Goal: Information Seeking & Learning: Learn about a topic

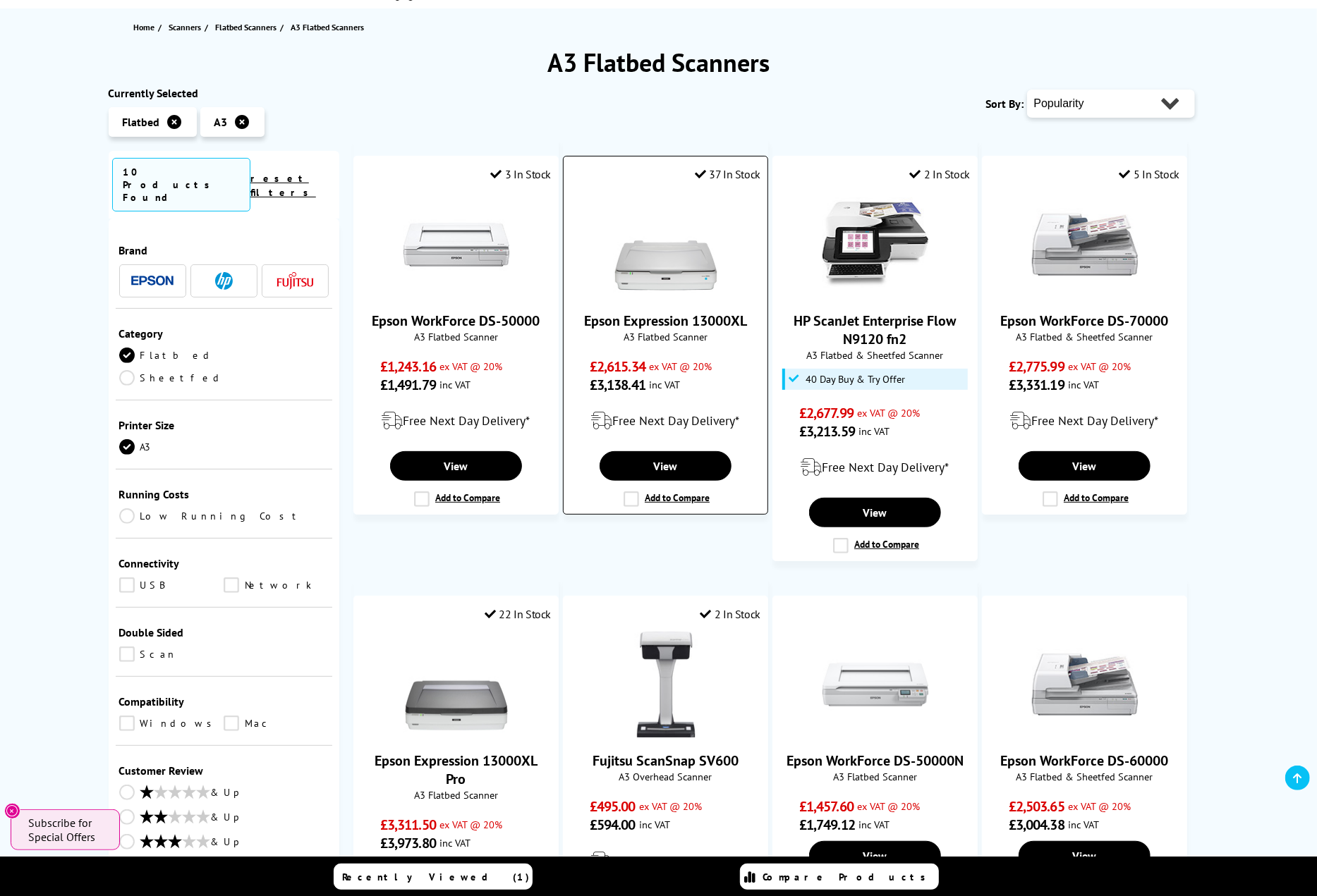
scroll to position [147, 0]
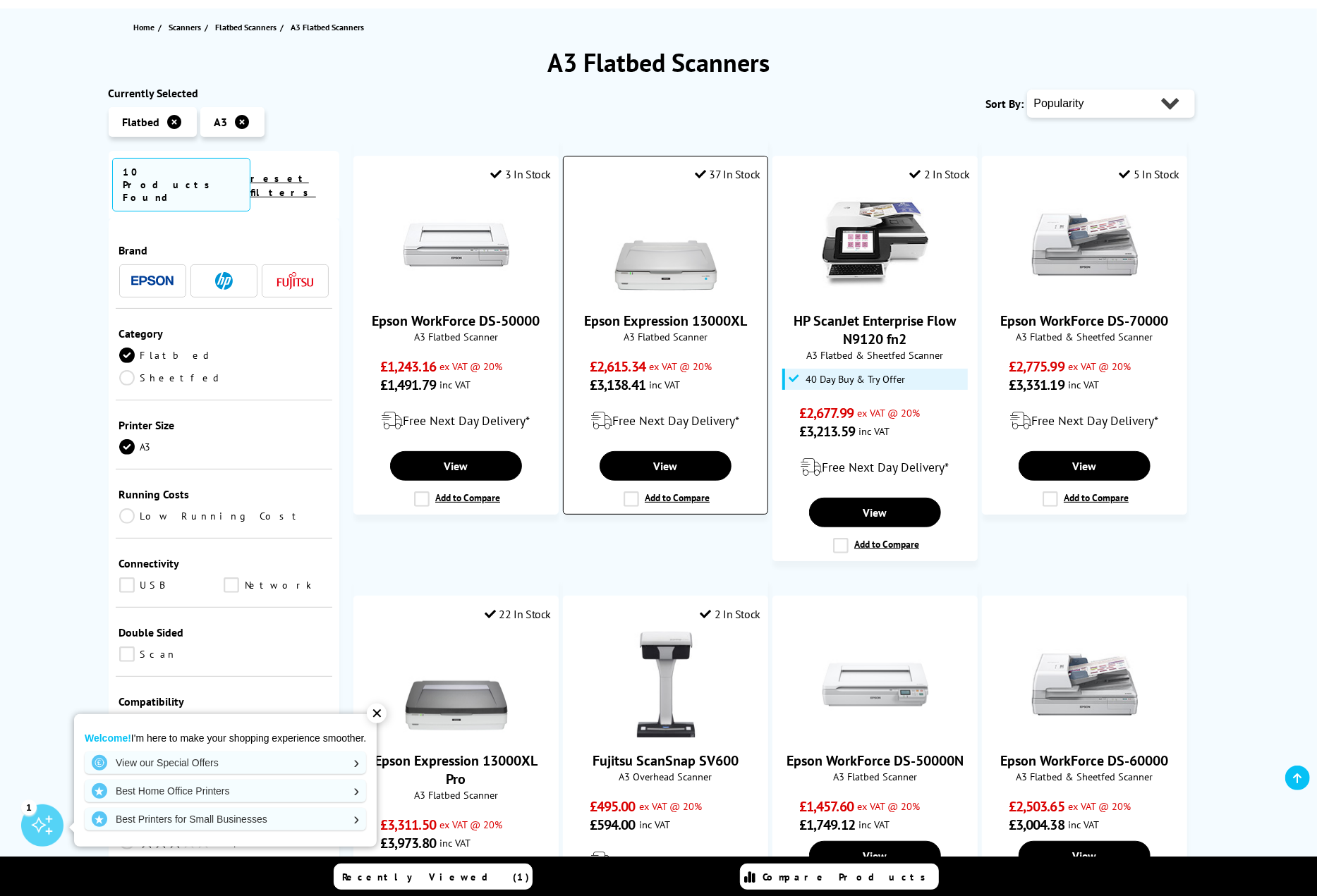
click at [661, 260] on img at bounding box center [666, 244] width 106 height 106
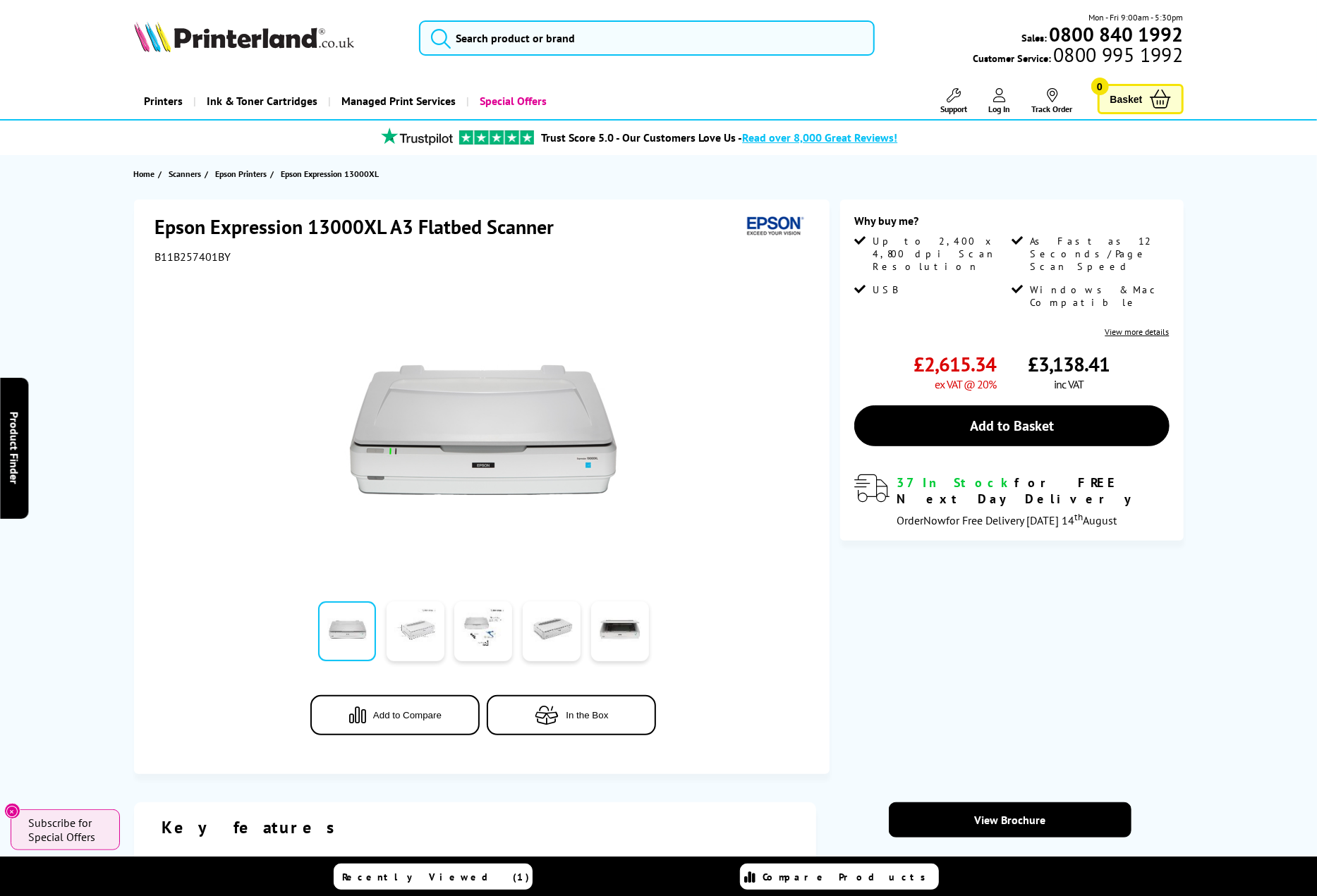
click at [416, 646] on link at bounding box center [415, 631] width 58 height 60
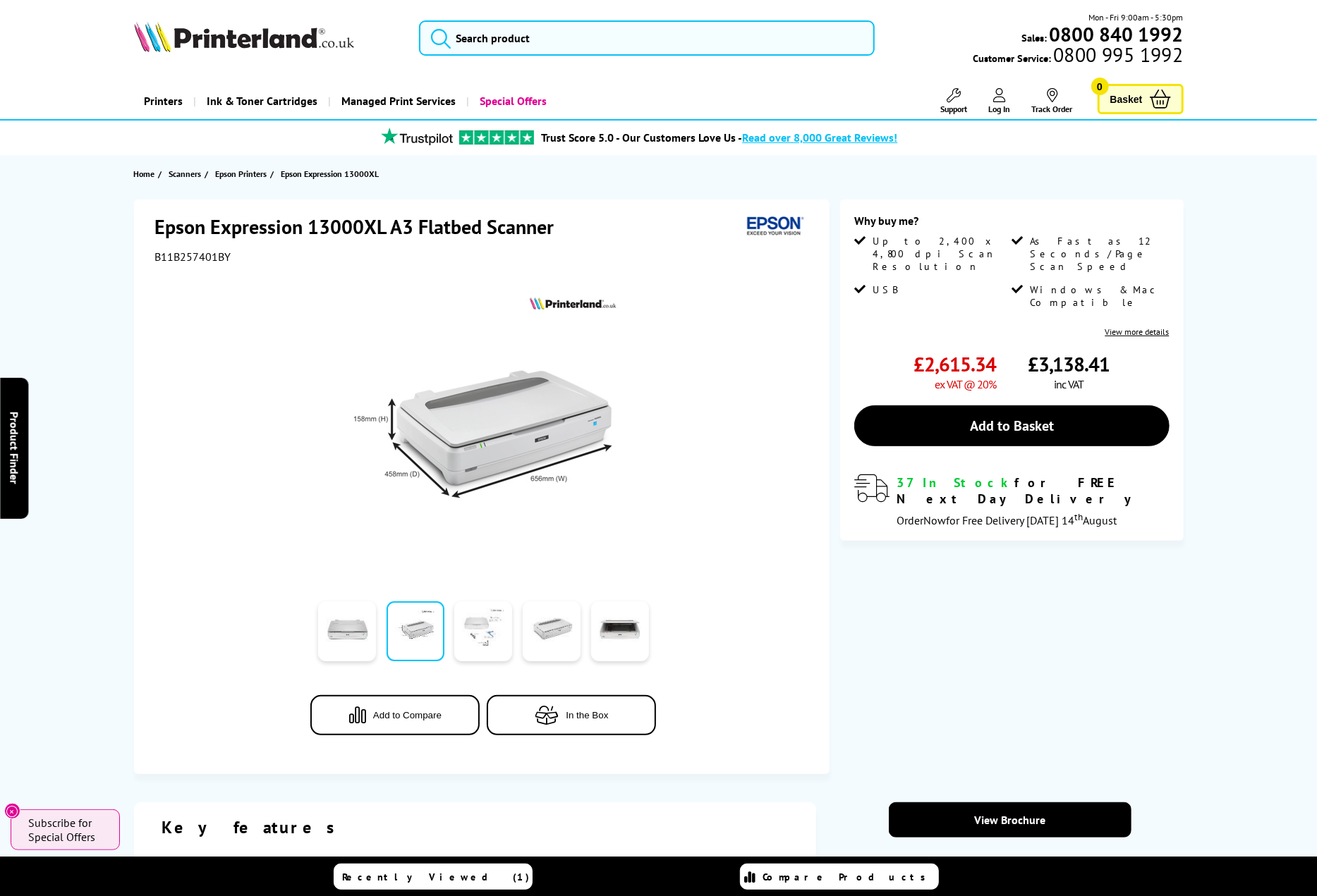
click at [477, 638] on link at bounding box center [483, 631] width 58 height 60
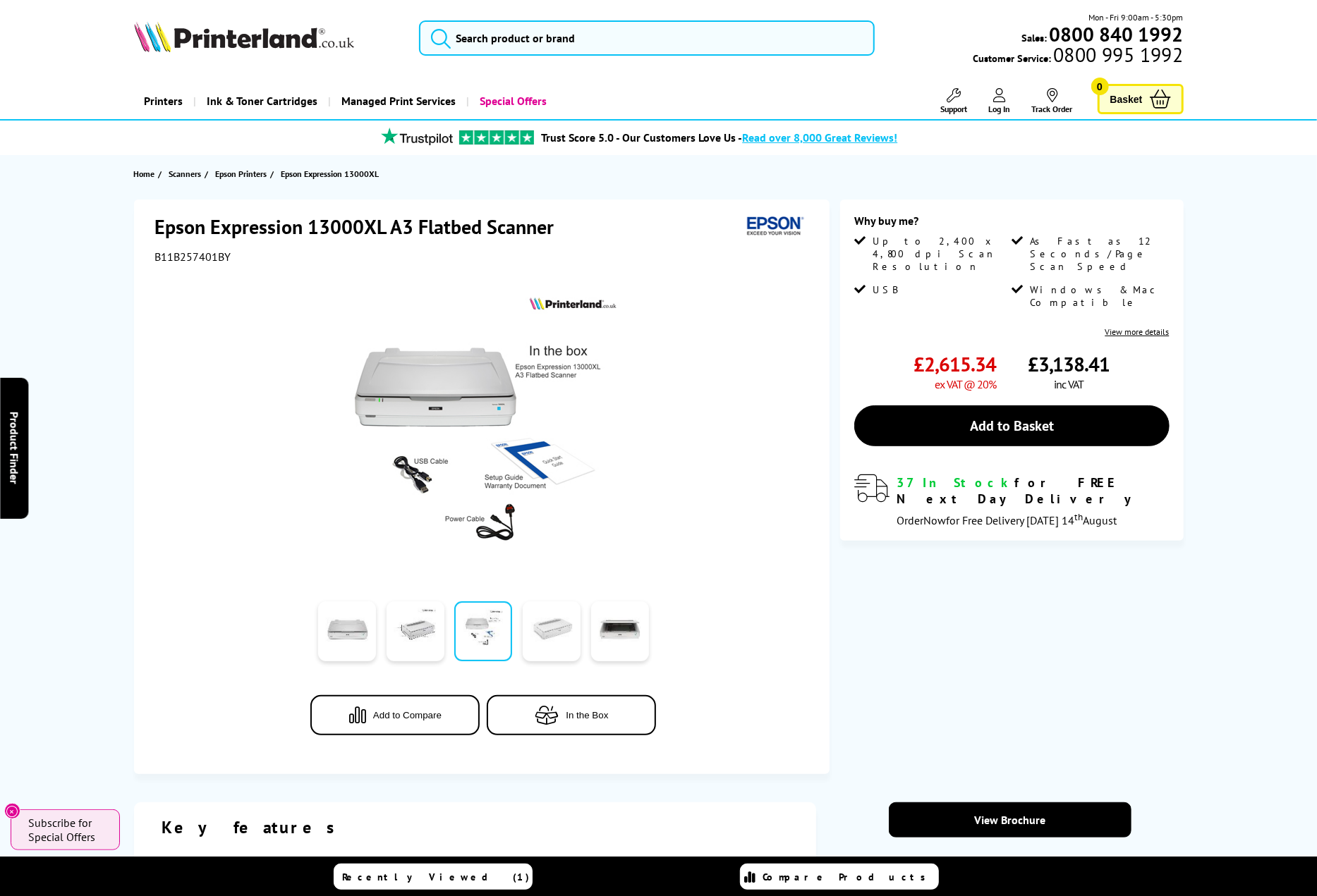
click at [534, 633] on link at bounding box center [552, 631] width 58 height 60
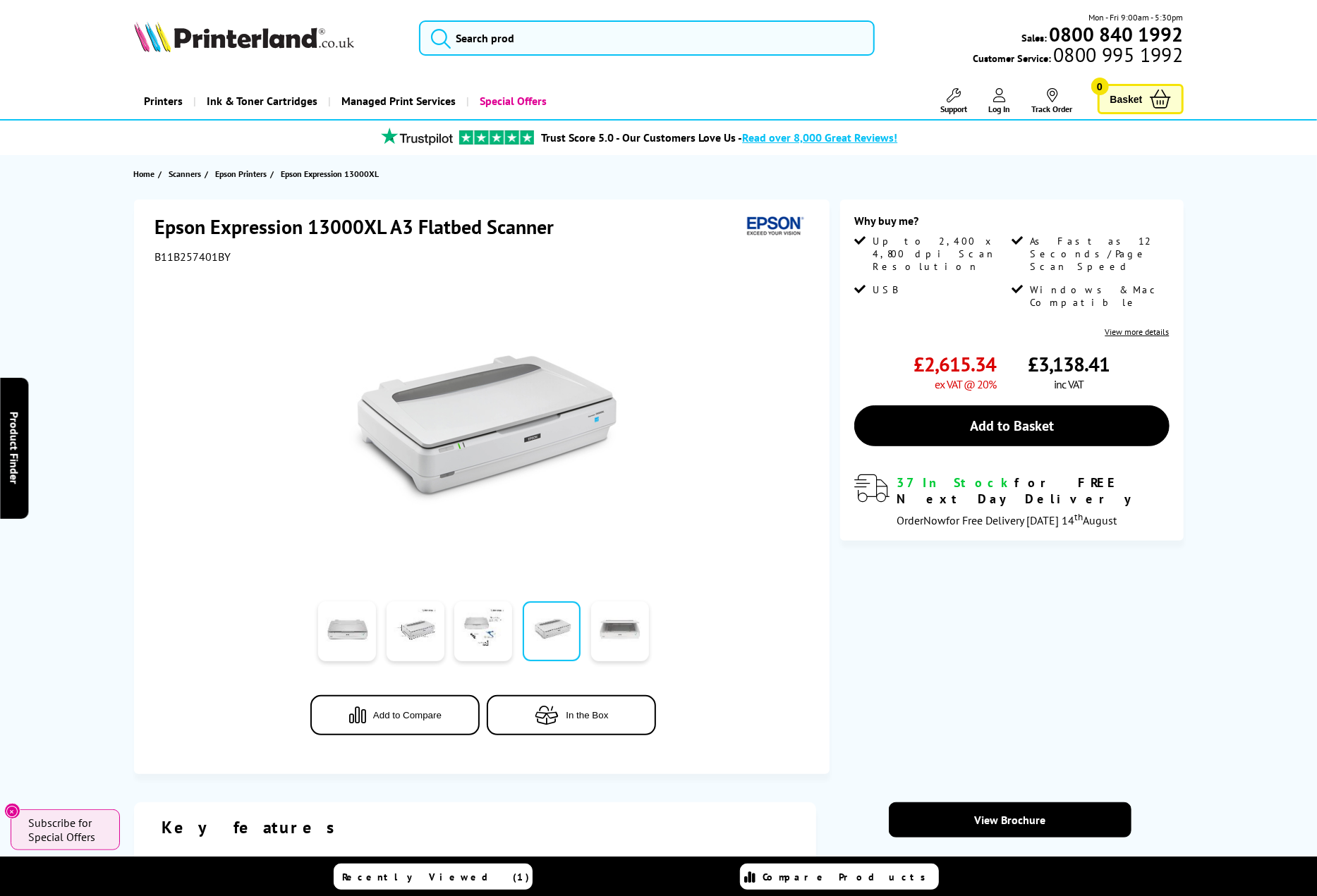
click at [605, 633] on link at bounding box center [620, 631] width 58 height 60
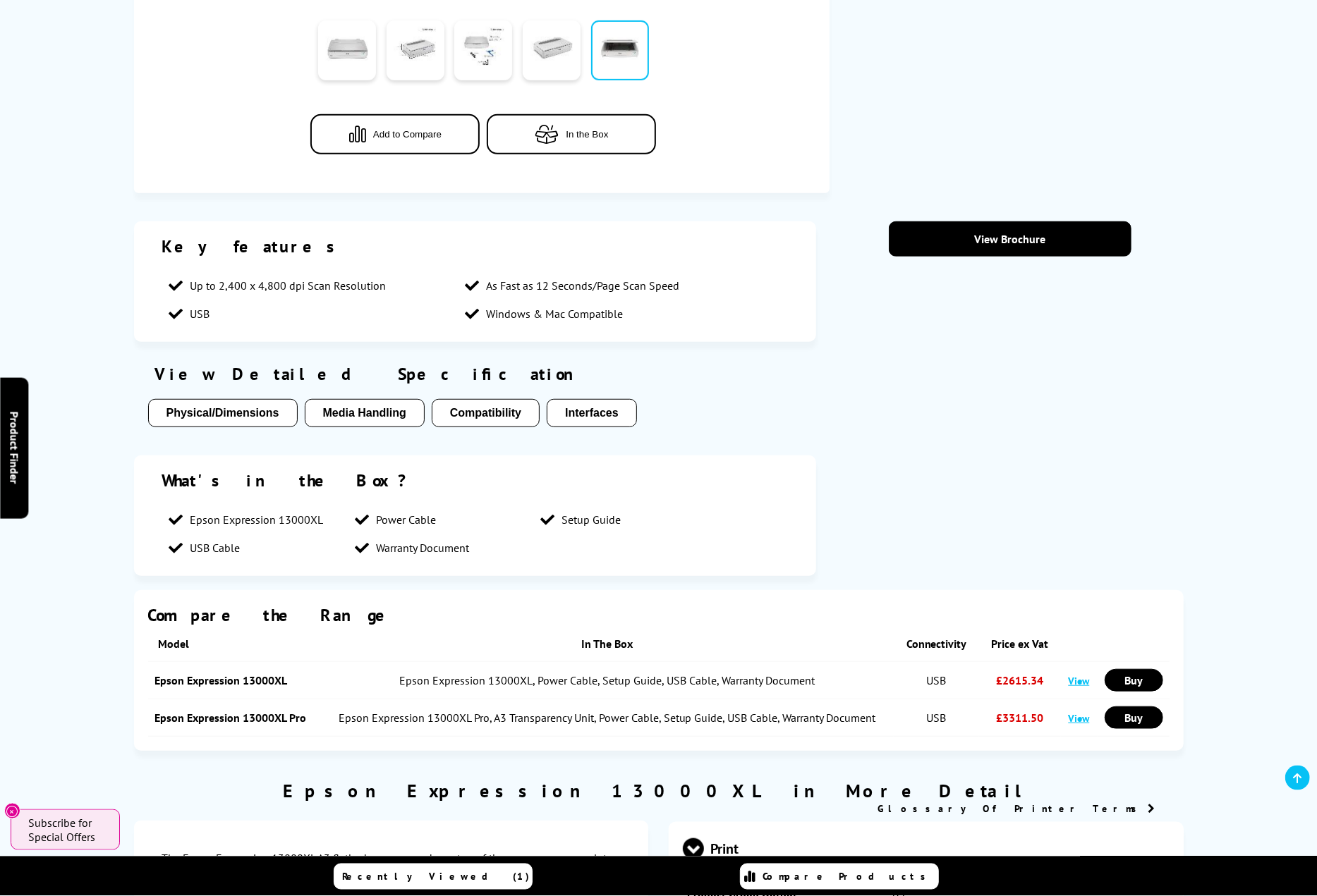
scroll to position [587, 0]
